Goal: Information Seeking & Learning: Learn about a topic

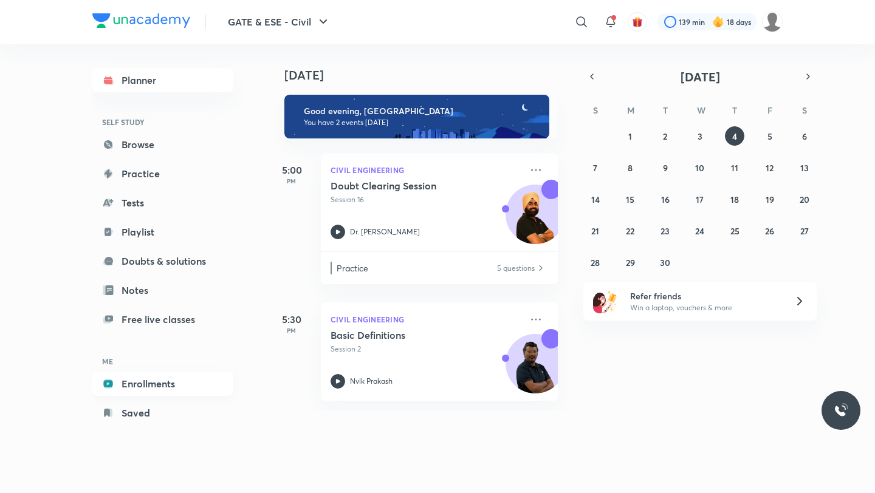
click at [137, 379] on link "Enrollments" at bounding box center [162, 384] width 141 height 24
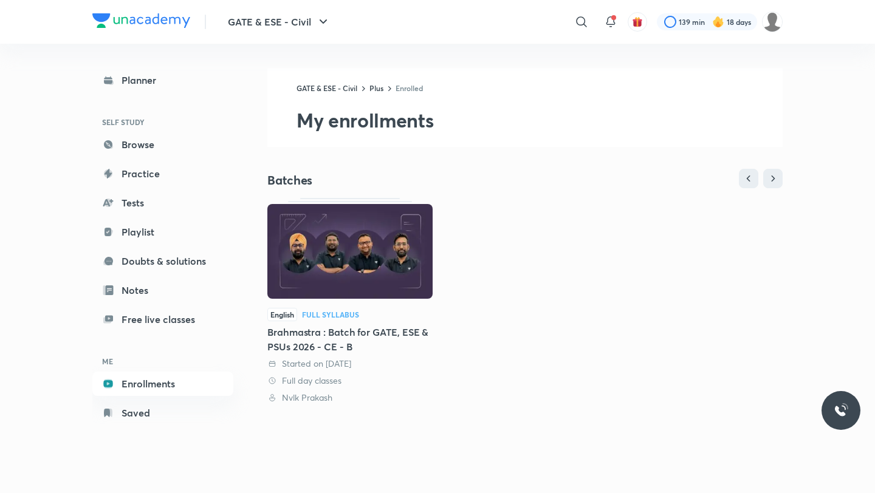
scroll to position [207, 0]
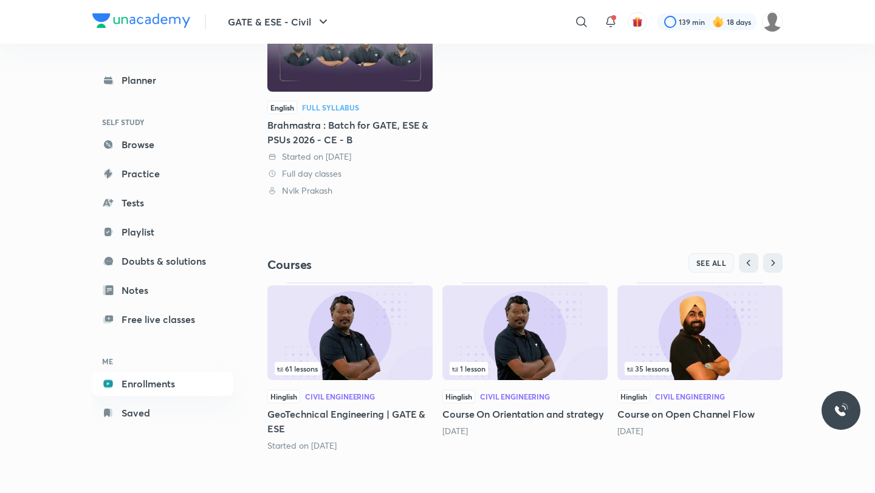
click at [702, 261] on span "SEE ALL" at bounding box center [711, 263] width 30 height 9
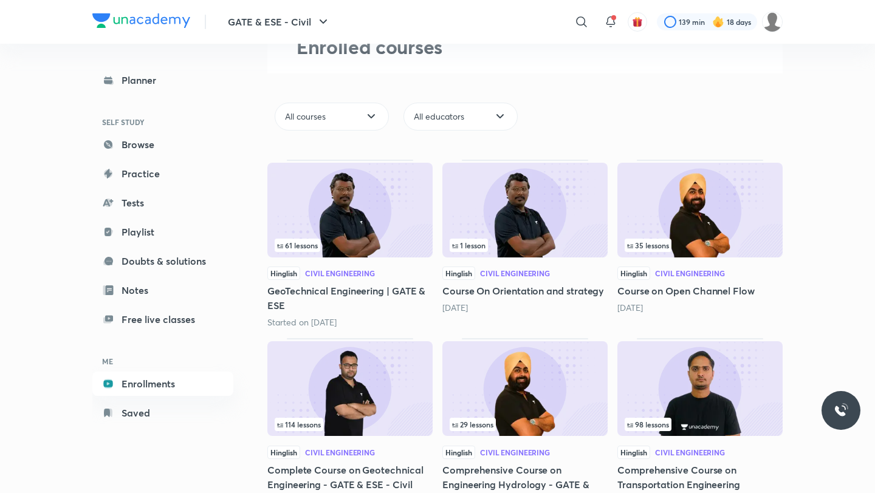
scroll to position [125, 0]
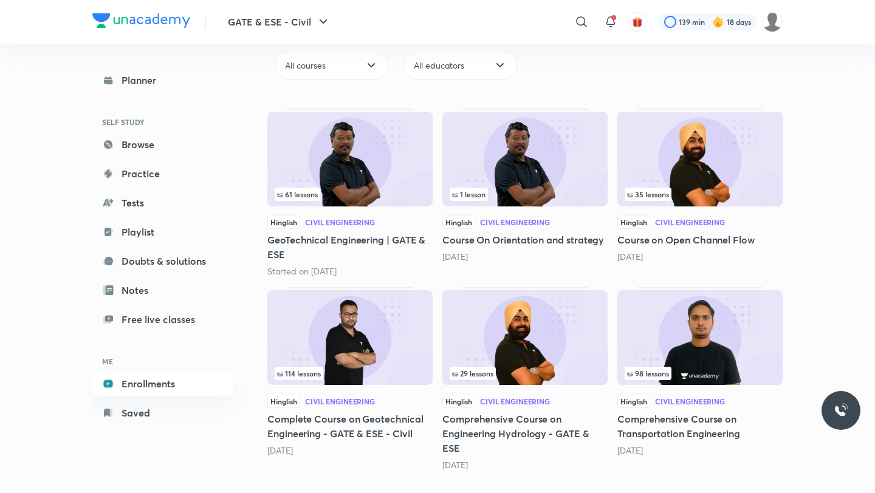
click at [709, 349] on img at bounding box center [699, 337] width 165 height 95
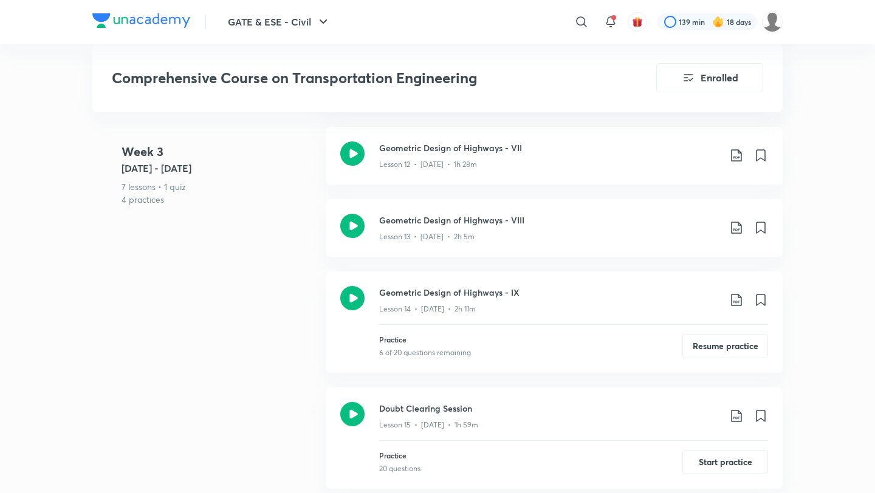
scroll to position [1662, 0]
click at [711, 334] on button "Resume practice" at bounding box center [725, 346] width 86 height 24
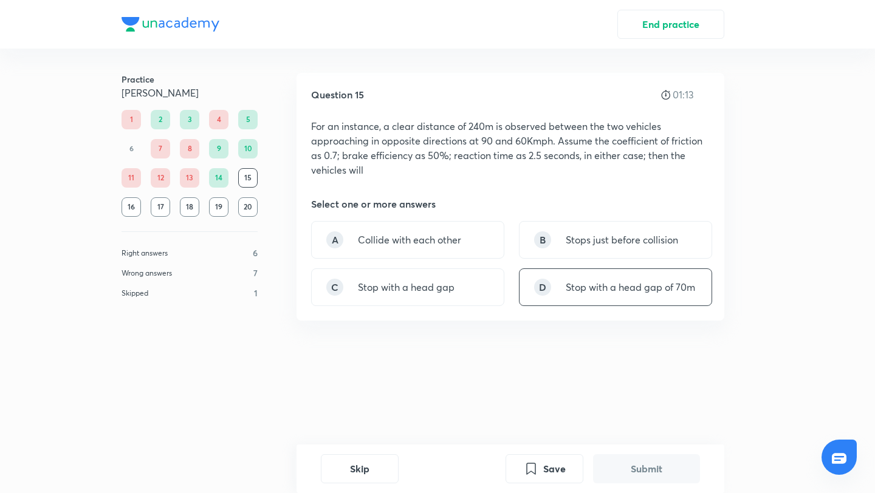
click at [631, 292] on p "Stop with a head gap of 70m" at bounding box center [630, 287] width 129 height 15
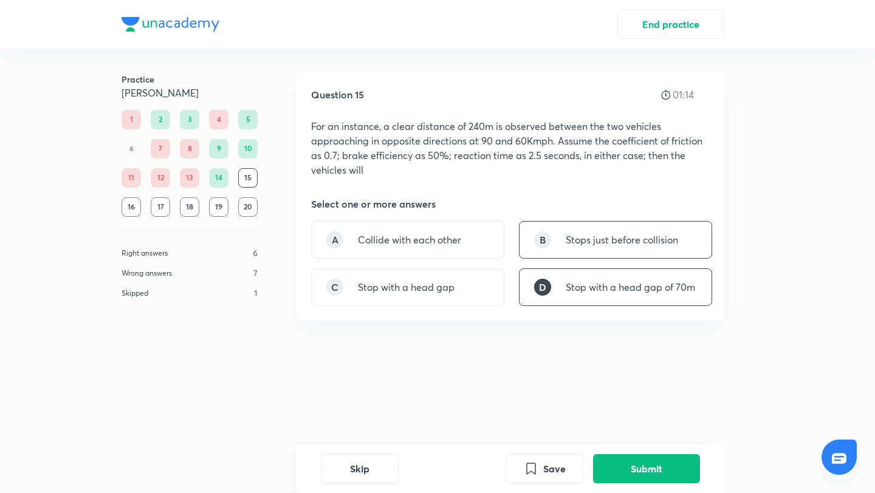
click at [599, 223] on div "B Stops just before collision" at bounding box center [615, 240] width 193 height 38
click at [643, 476] on button "Submit" at bounding box center [646, 467] width 107 height 29
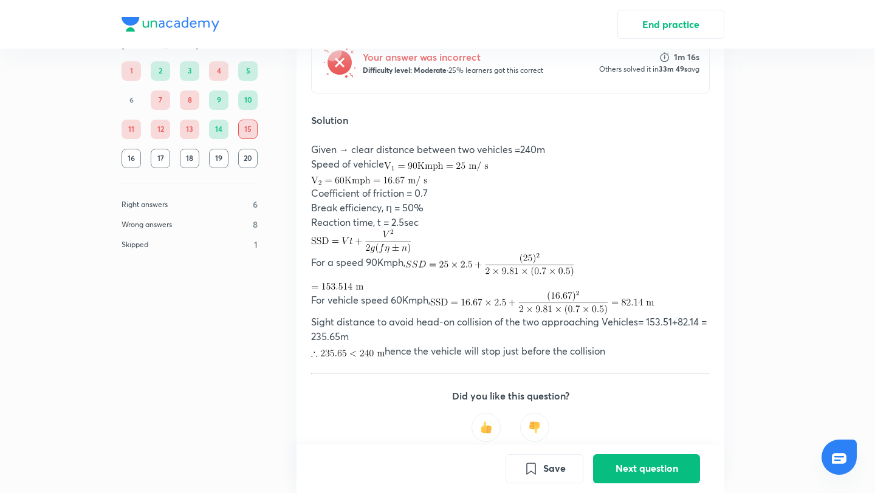
scroll to position [358, 0]
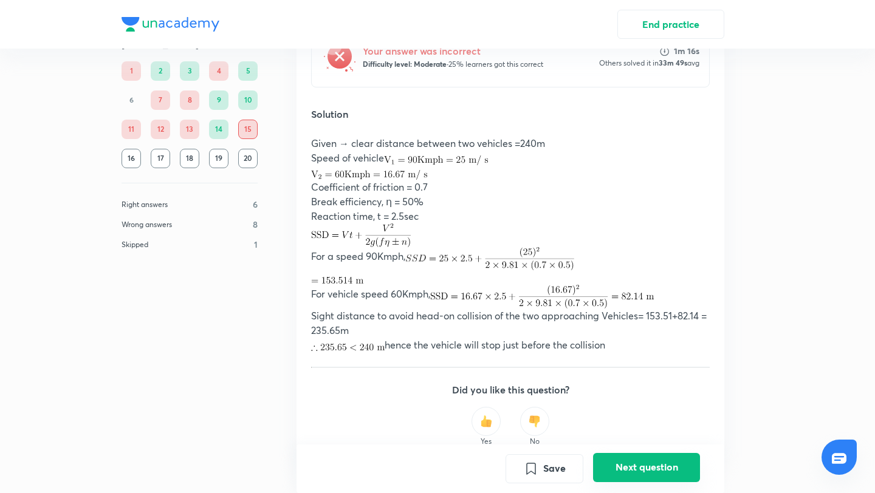
click at [651, 460] on button "Next question" at bounding box center [646, 467] width 107 height 29
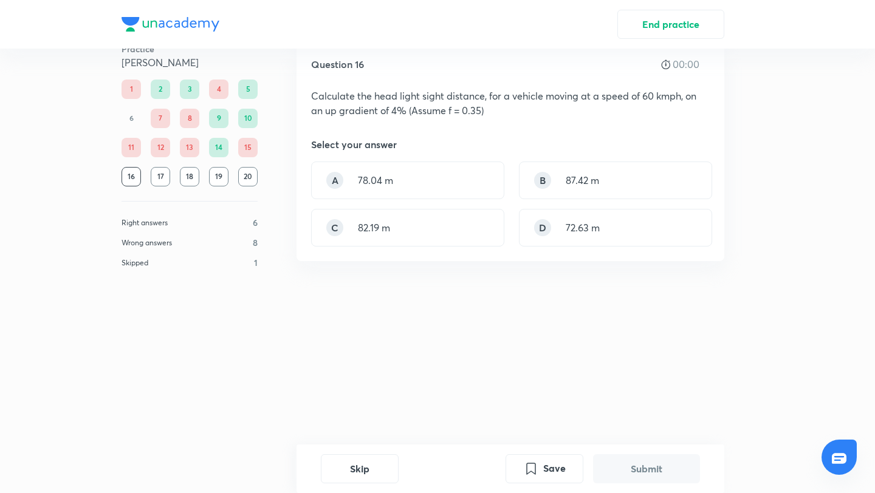
scroll to position [0, 0]
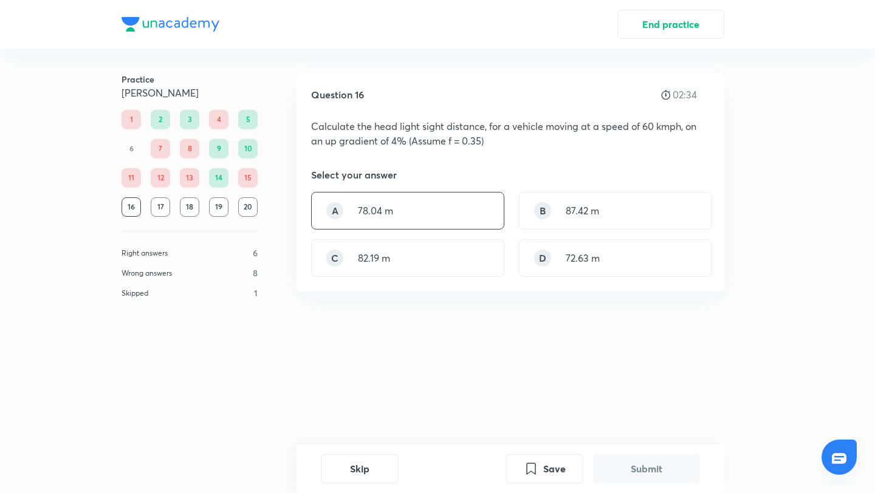
click at [433, 216] on div "A 78.04 m" at bounding box center [407, 211] width 193 height 38
click at [640, 471] on button "Submit" at bounding box center [646, 467] width 107 height 29
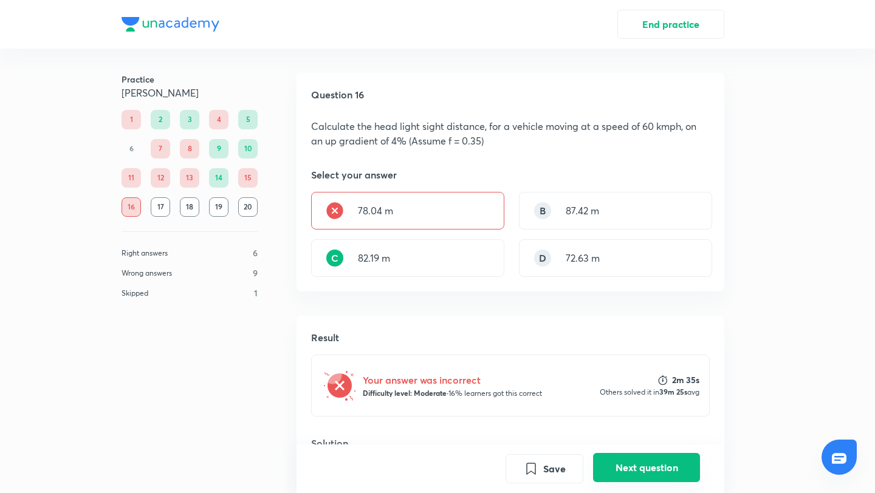
click at [628, 466] on button "Next question" at bounding box center [646, 467] width 107 height 29
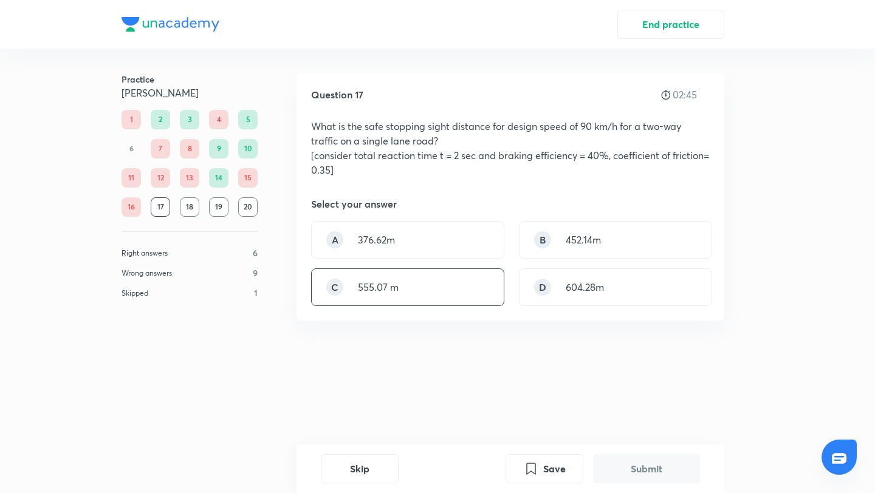
click at [408, 280] on div "C 555.07 m" at bounding box center [407, 288] width 193 height 38
click at [605, 470] on button "Submit" at bounding box center [646, 467] width 107 height 29
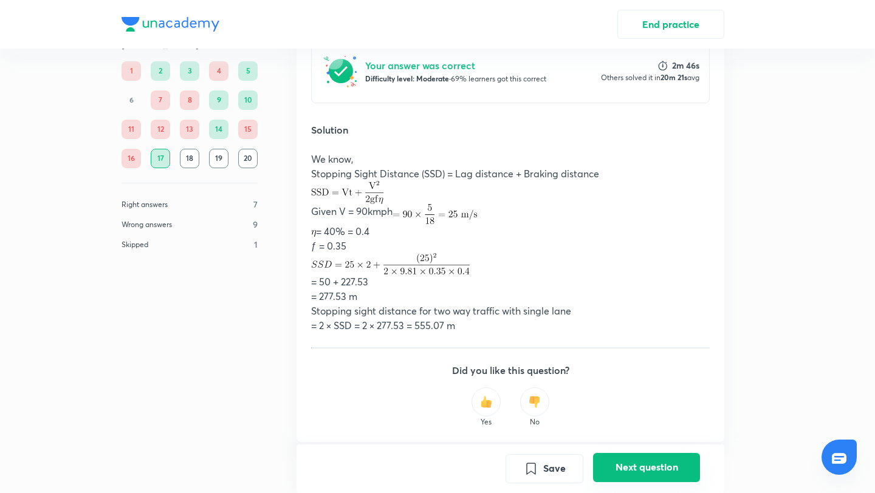
click at [637, 472] on button "Next question" at bounding box center [646, 467] width 107 height 29
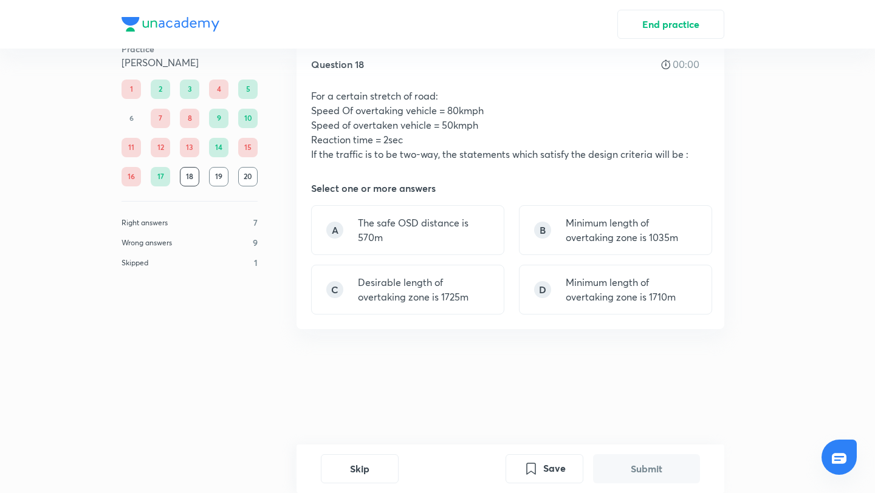
scroll to position [0, 0]
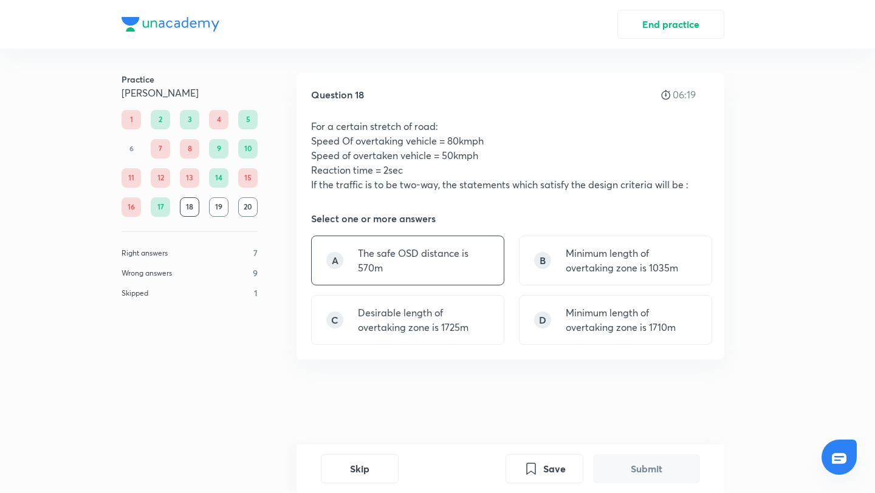
click at [436, 271] on p "The safe OSD distance is 570m" at bounding box center [423, 260] width 131 height 29
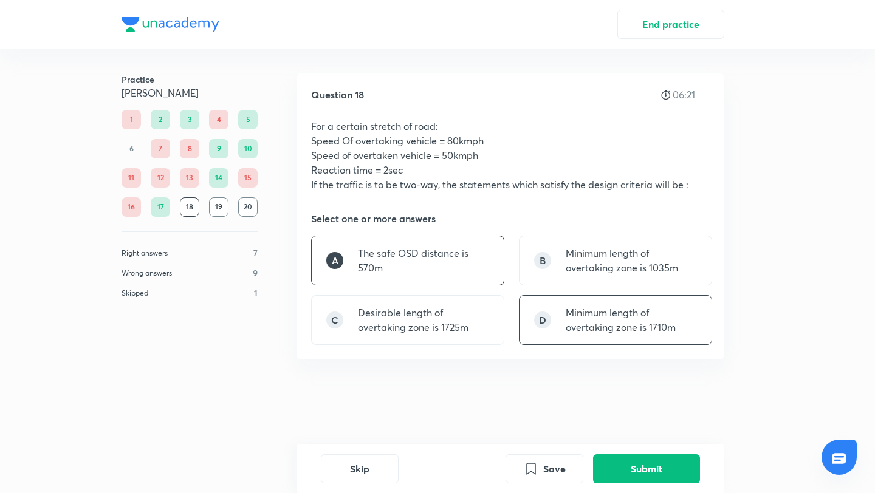
click at [561, 313] on div "D Minimum length of overtaking zone is 1710m" at bounding box center [615, 320] width 193 height 50
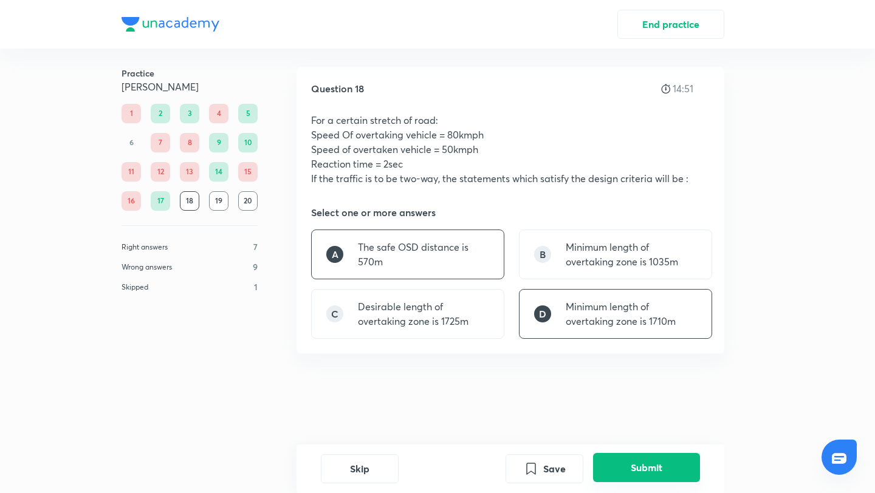
click at [622, 475] on button "Submit" at bounding box center [646, 467] width 107 height 29
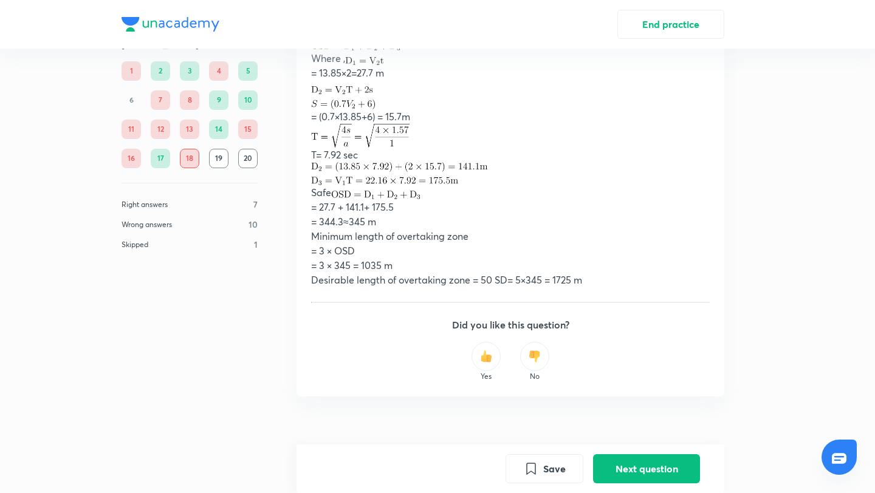
scroll to position [0, 0]
